Goal: Navigation & Orientation: Find specific page/section

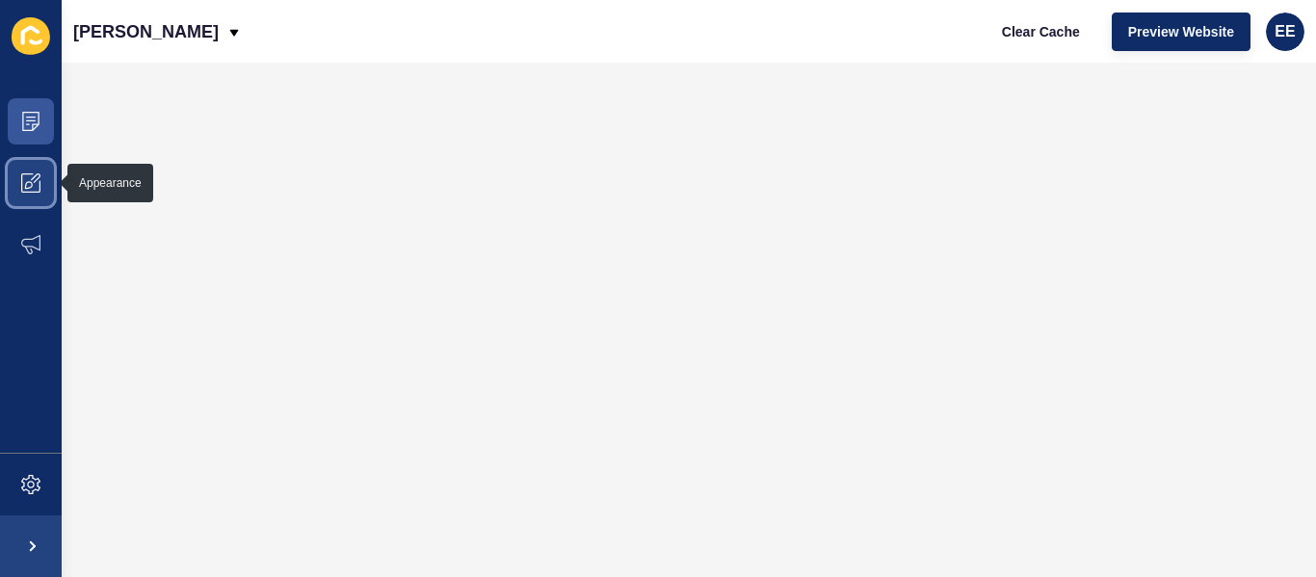
click at [25, 185] on icon at bounding box center [30, 182] width 19 height 19
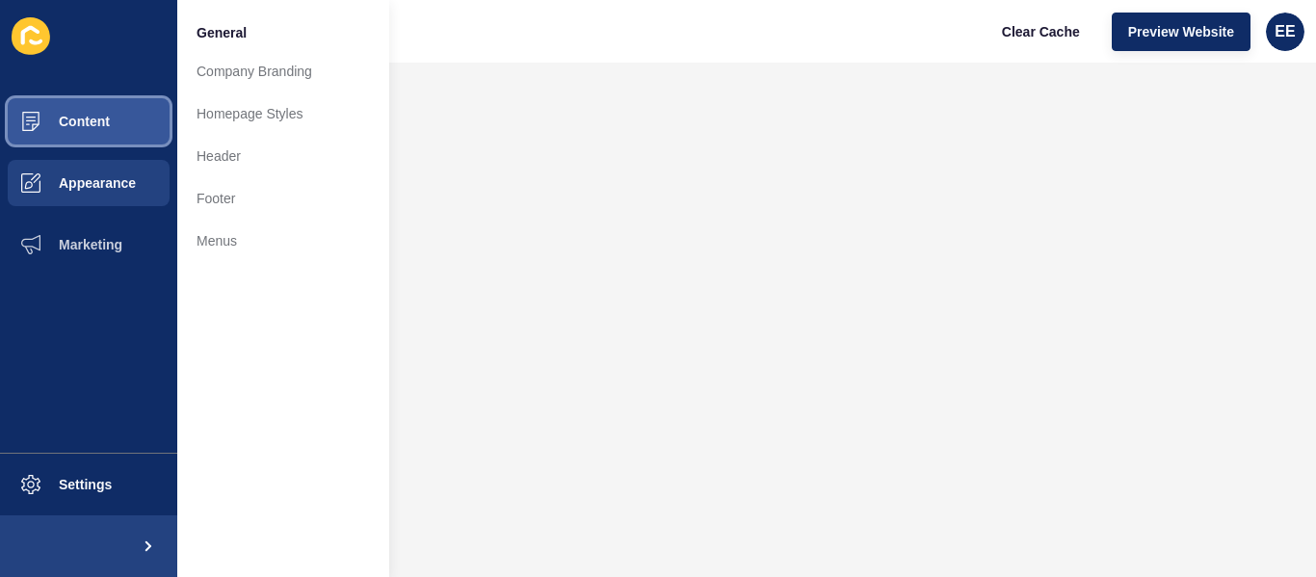
click at [87, 127] on span "Content" at bounding box center [53, 121] width 113 height 15
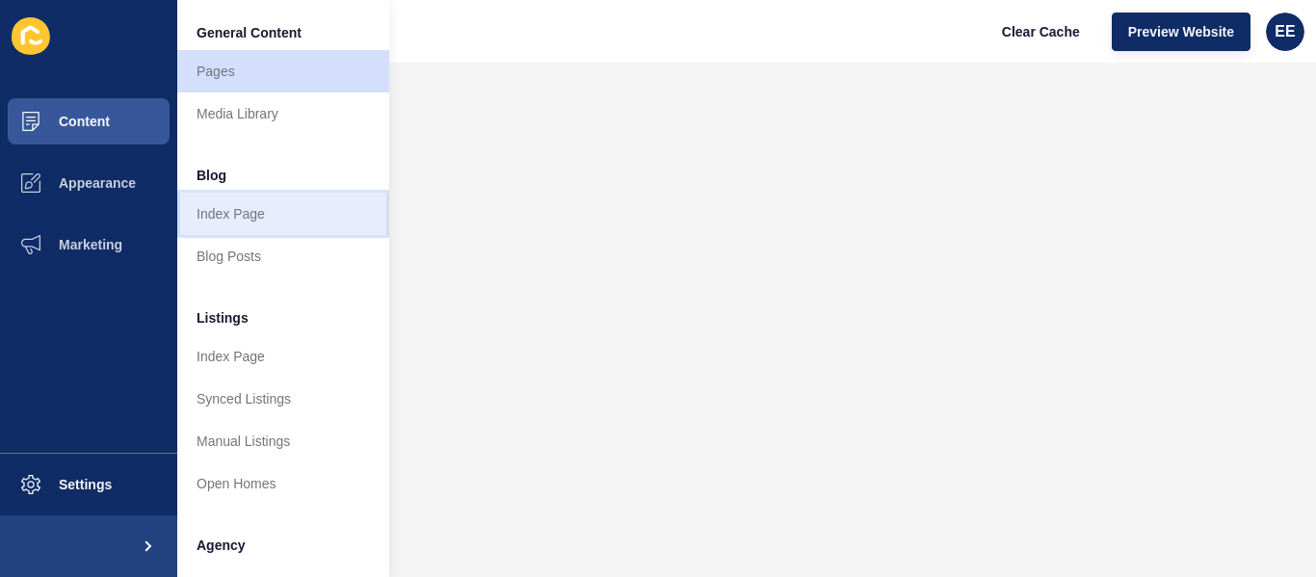
click at [259, 216] on link "Index Page" at bounding box center [283, 214] width 212 height 42
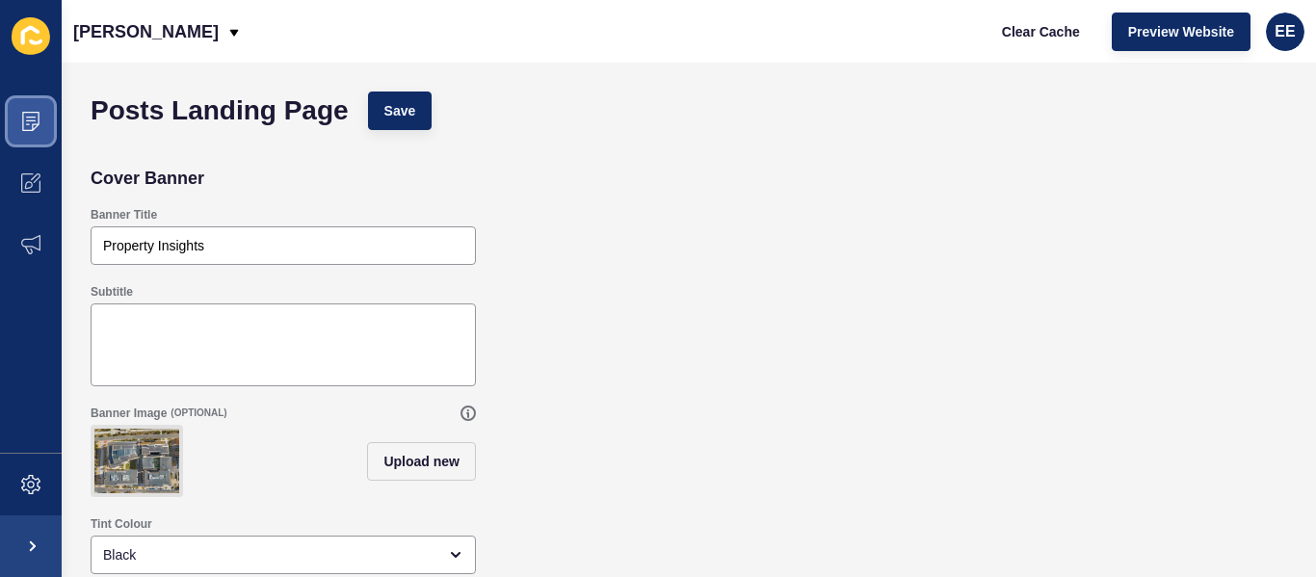
click at [28, 116] on icon at bounding box center [30, 121] width 19 height 19
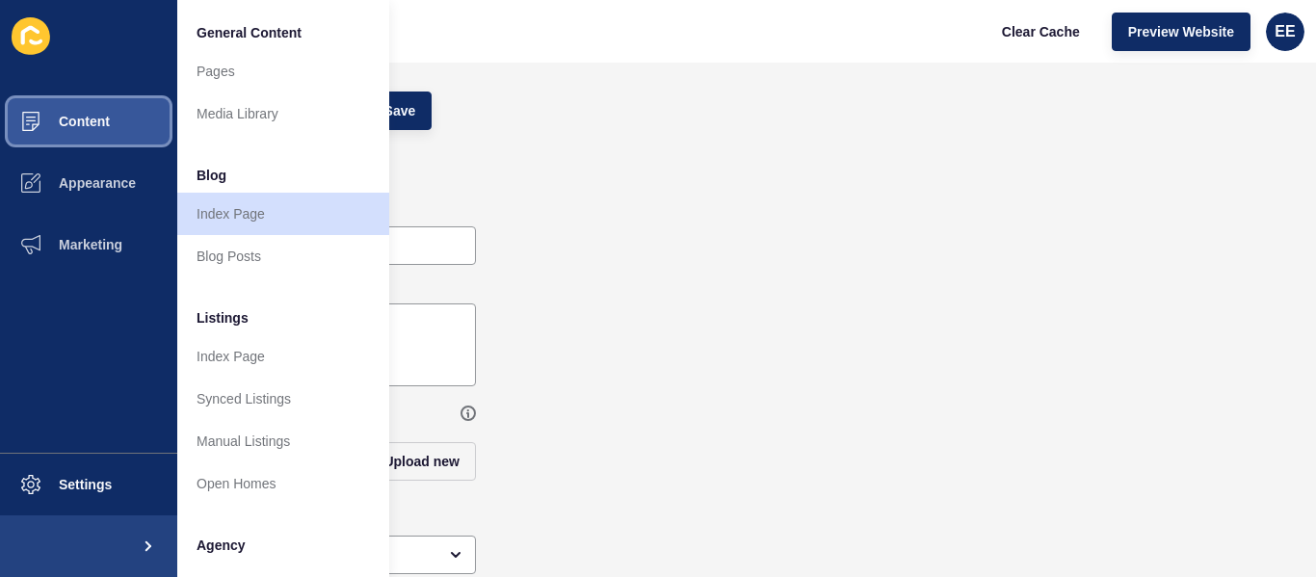
click at [114, 131] on button "Content" at bounding box center [88, 122] width 177 height 62
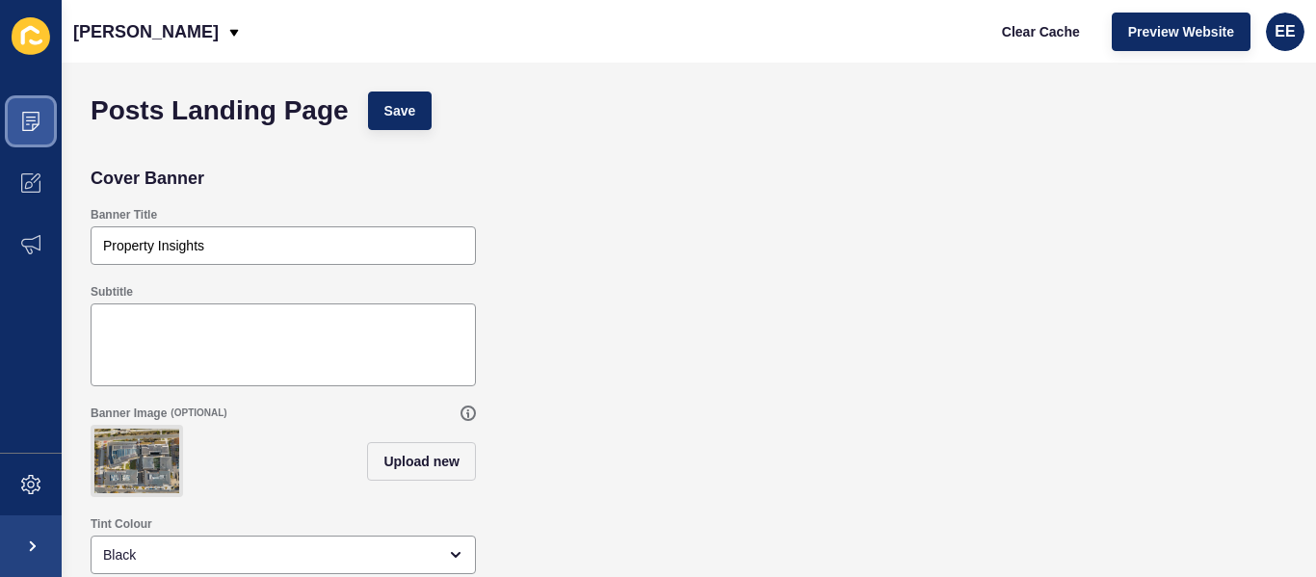
click at [42, 127] on span at bounding box center [31, 122] width 62 height 62
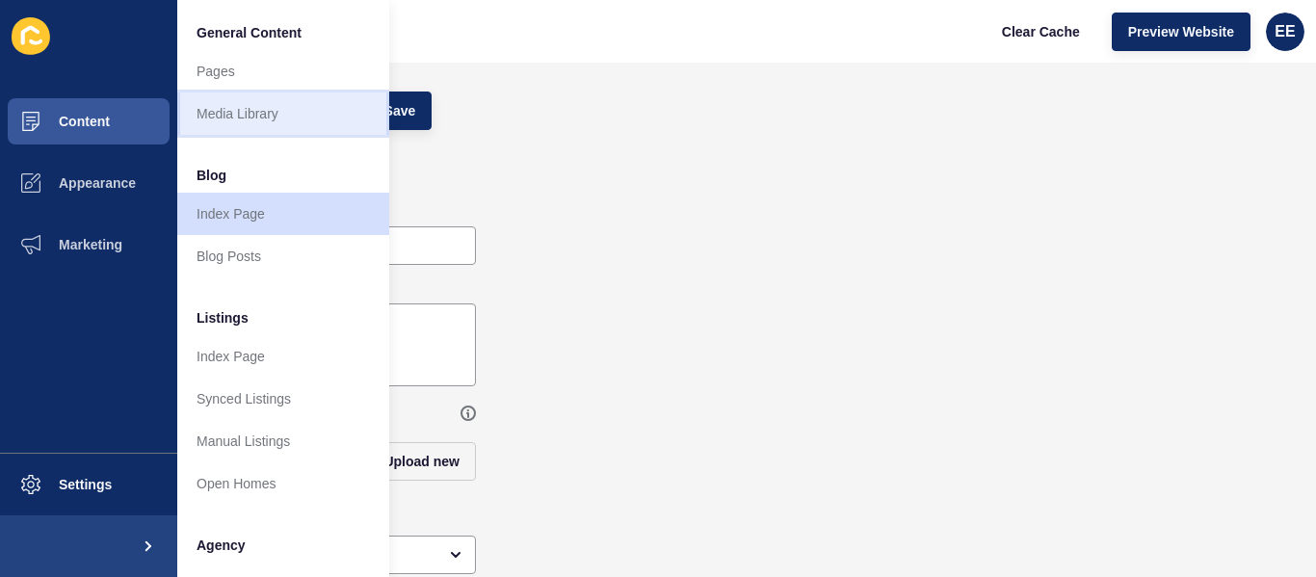
click at [263, 115] on link "Media Library" at bounding box center [283, 113] width 212 height 42
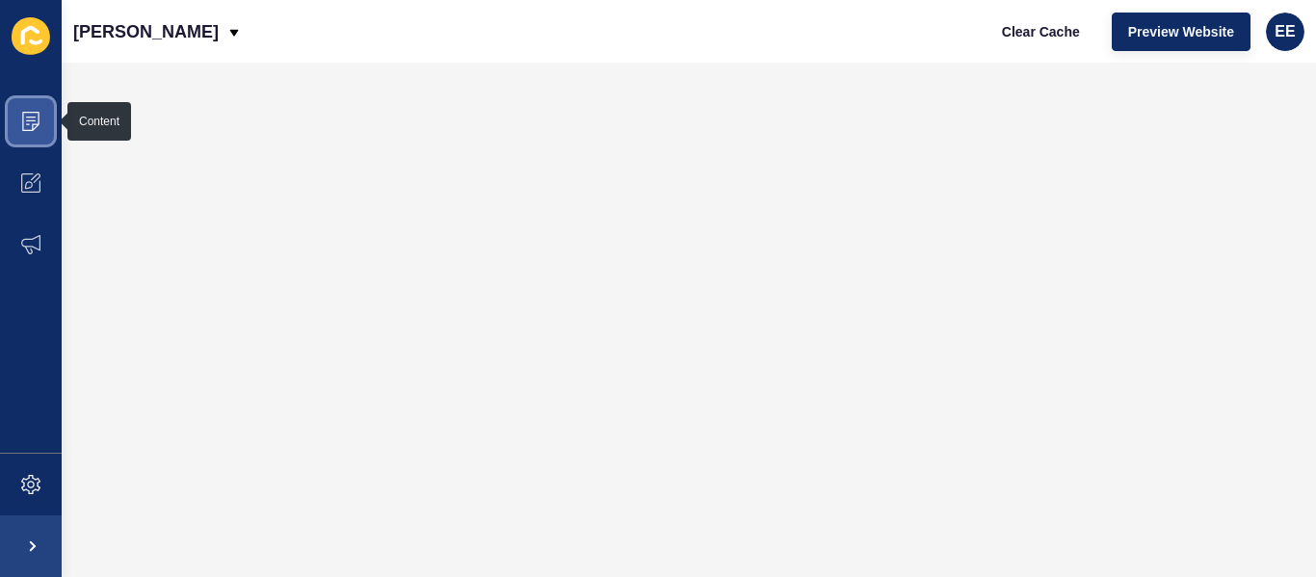
click at [37, 120] on icon at bounding box center [30, 121] width 19 height 19
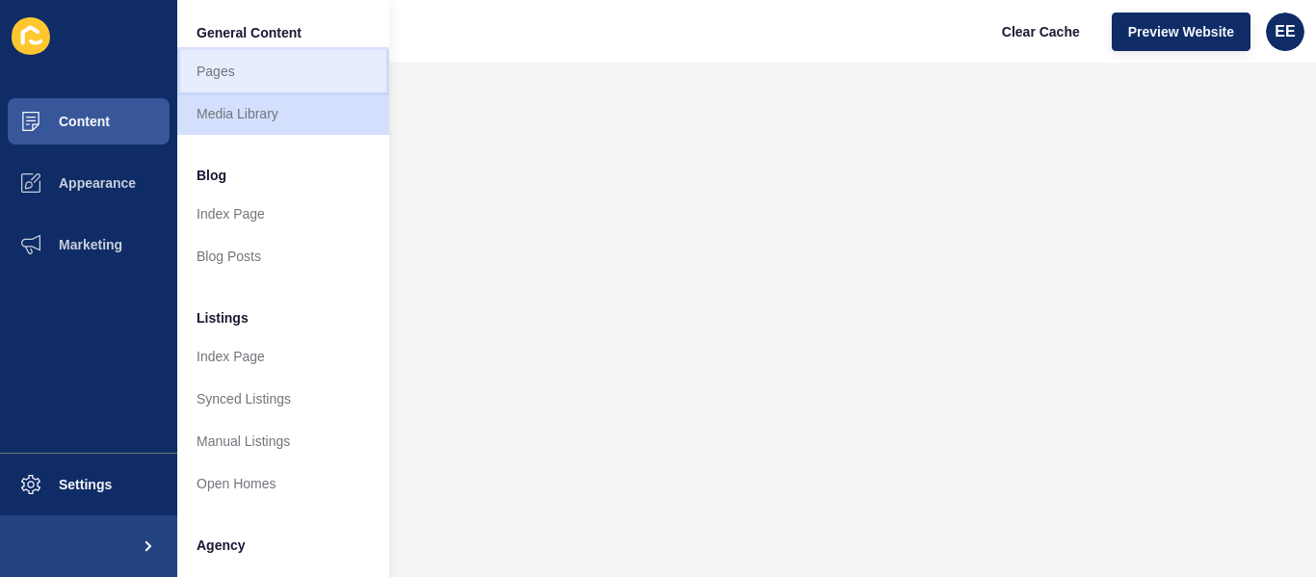
click at [228, 74] on link "Pages" at bounding box center [283, 71] width 212 height 42
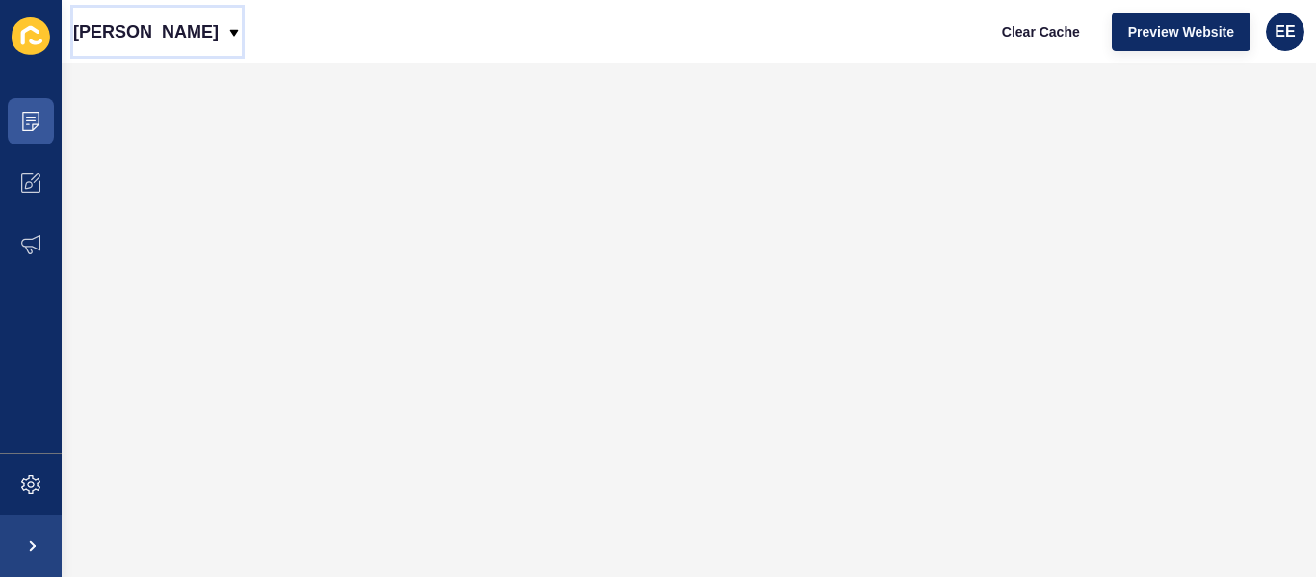
click at [206, 29] on p "[PERSON_NAME]" at bounding box center [145, 32] width 145 height 48
click at [28, 123] on icon at bounding box center [30, 121] width 19 height 19
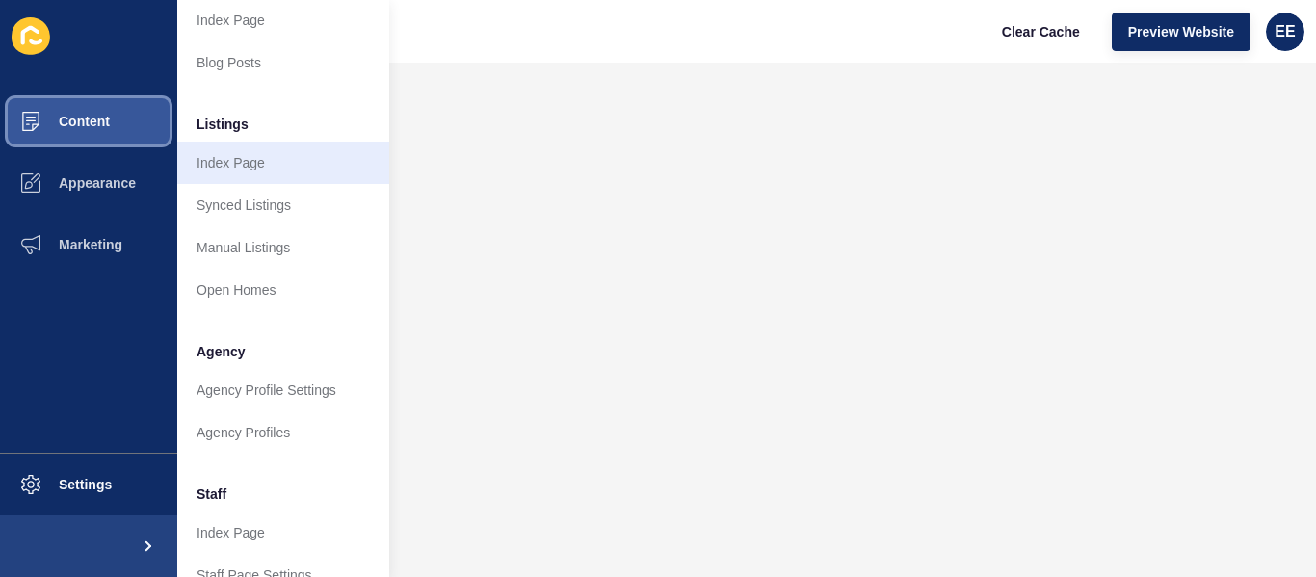
scroll to position [289, 0]
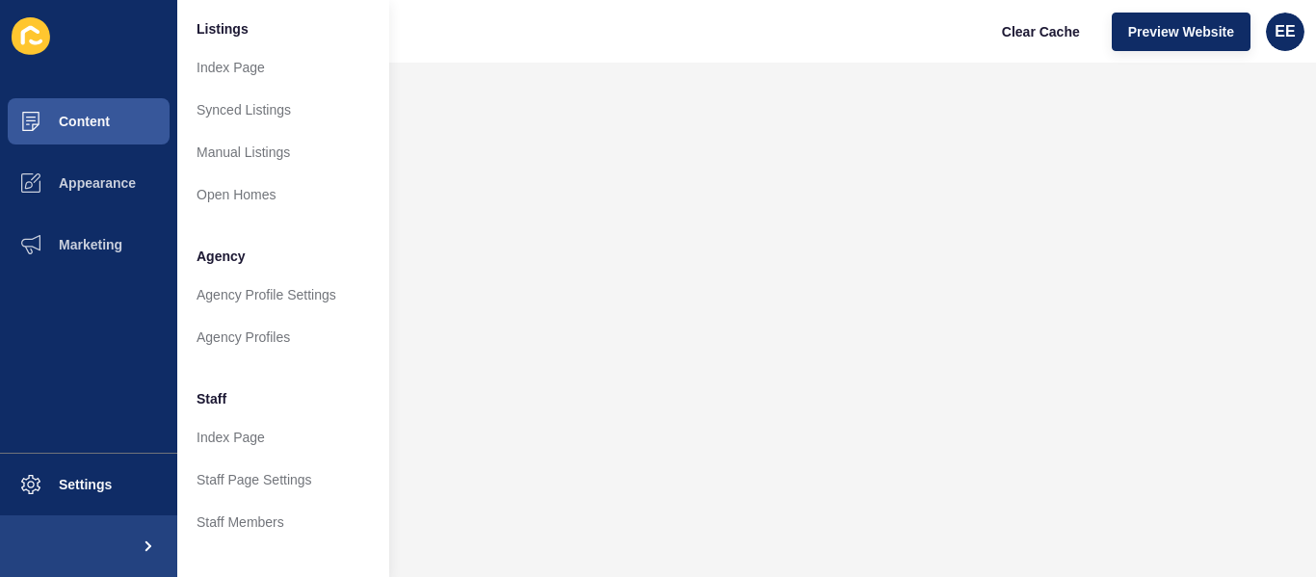
click at [266, 263] on li "Agency" at bounding box center [283, 254] width 212 height 39
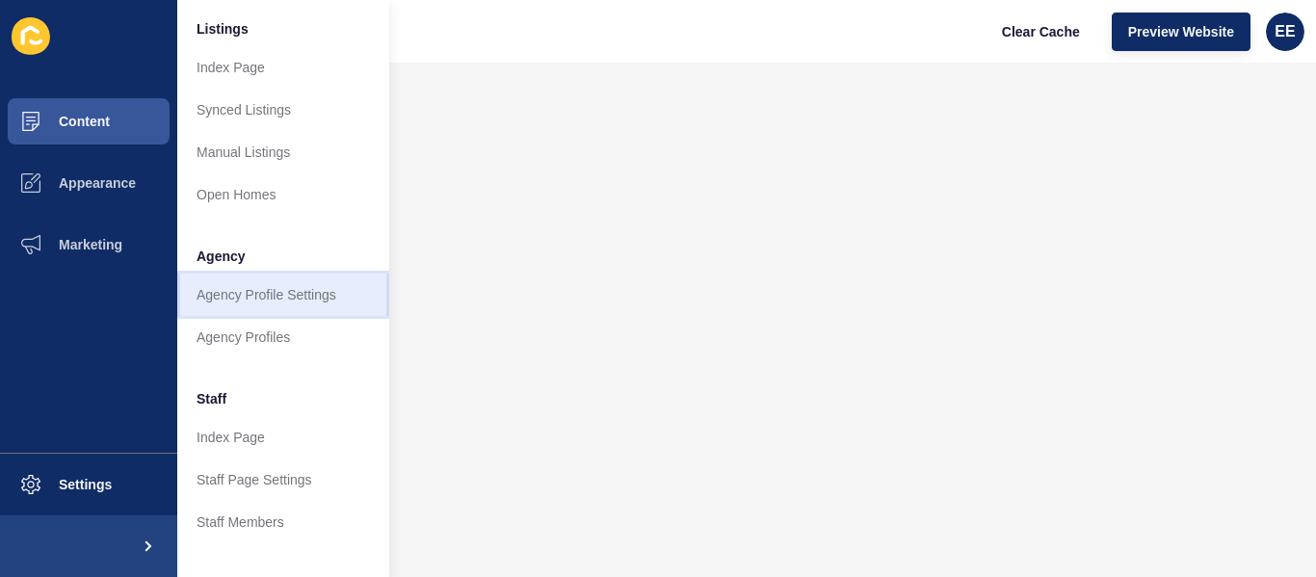
click at [260, 300] on link "Agency Profile Settings" at bounding box center [283, 295] width 212 height 42
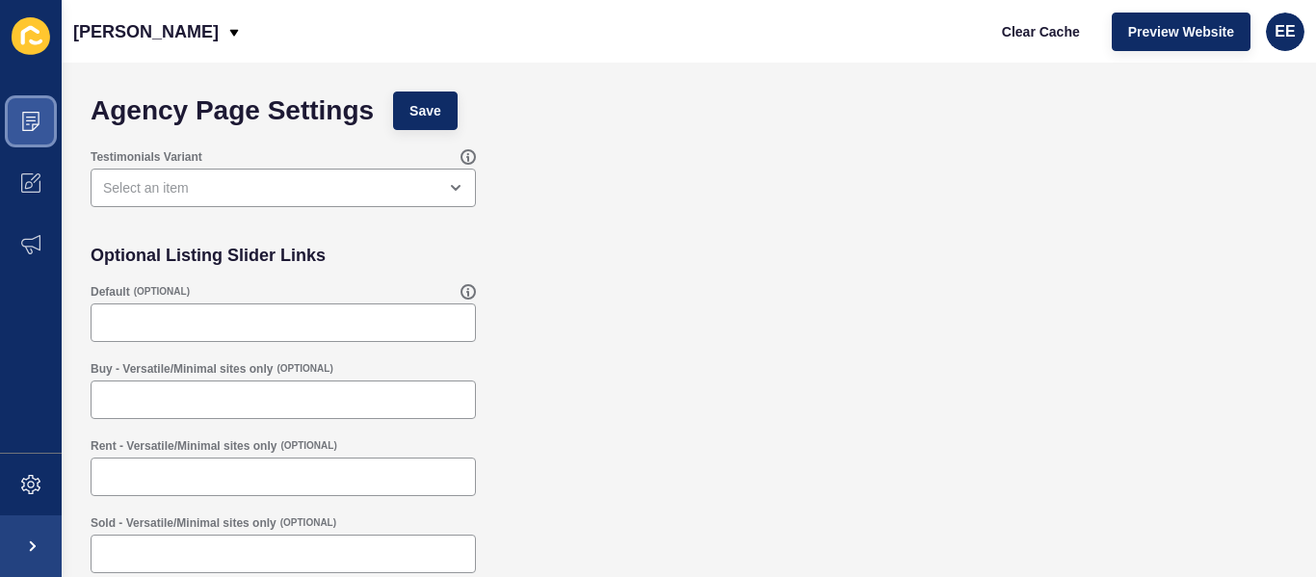
click at [33, 128] on icon at bounding box center [30, 121] width 17 height 19
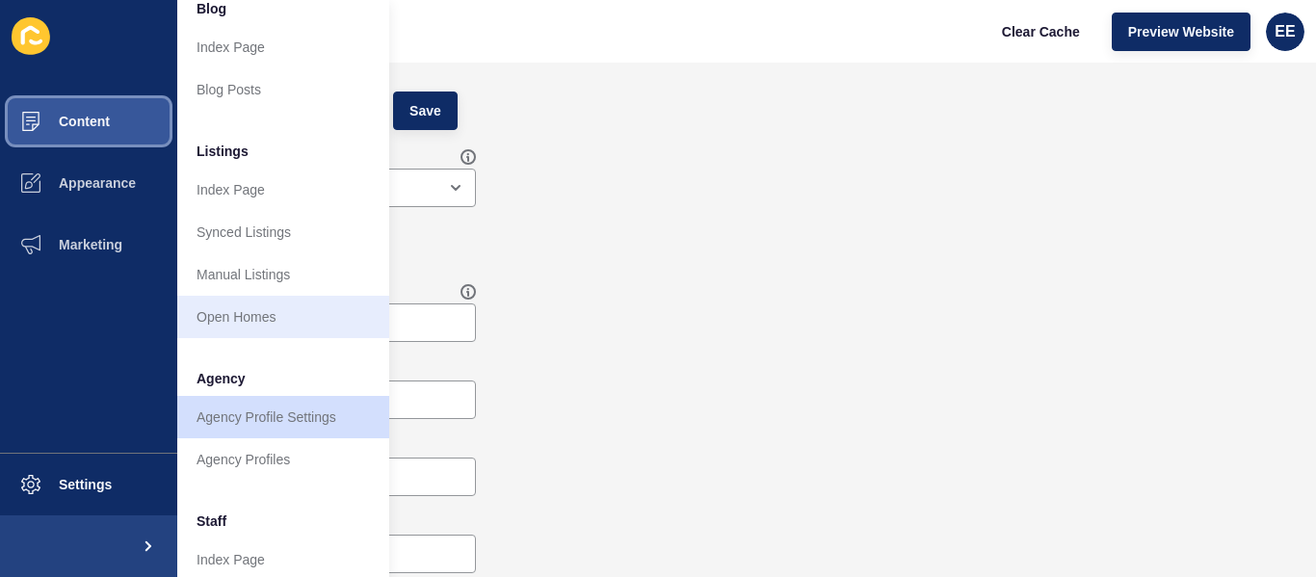
scroll to position [193, 0]
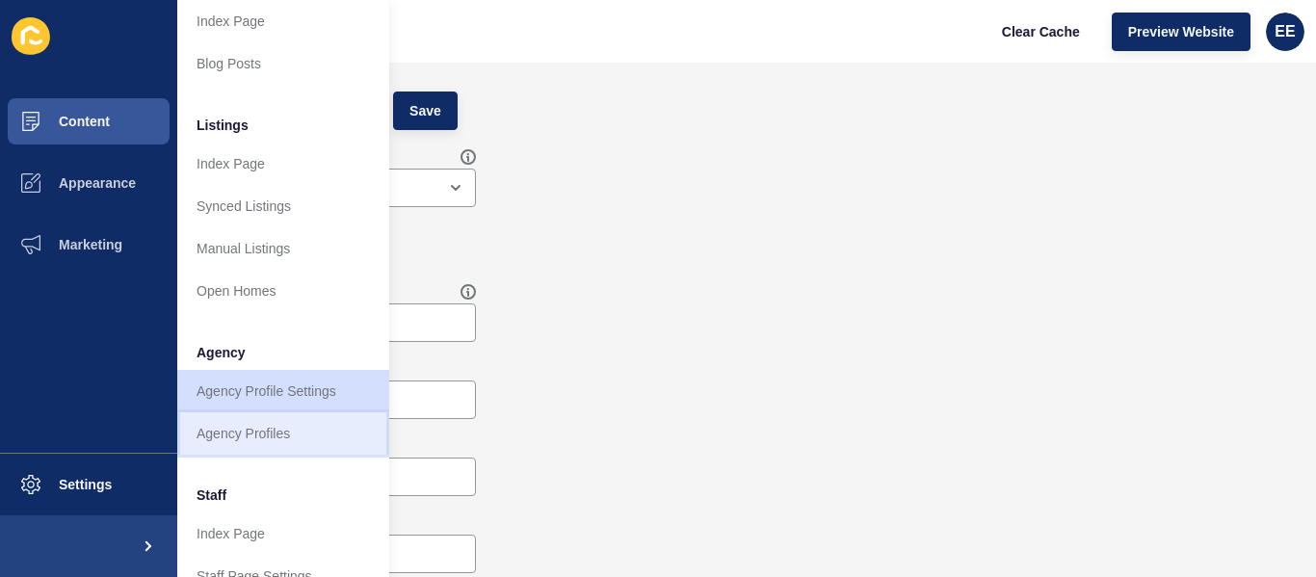
click at [260, 421] on link "Agency Profiles" at bounding box center [283, 433] width 212 height 42
